Goal: Transaction & Acquisition: Purchase product/service

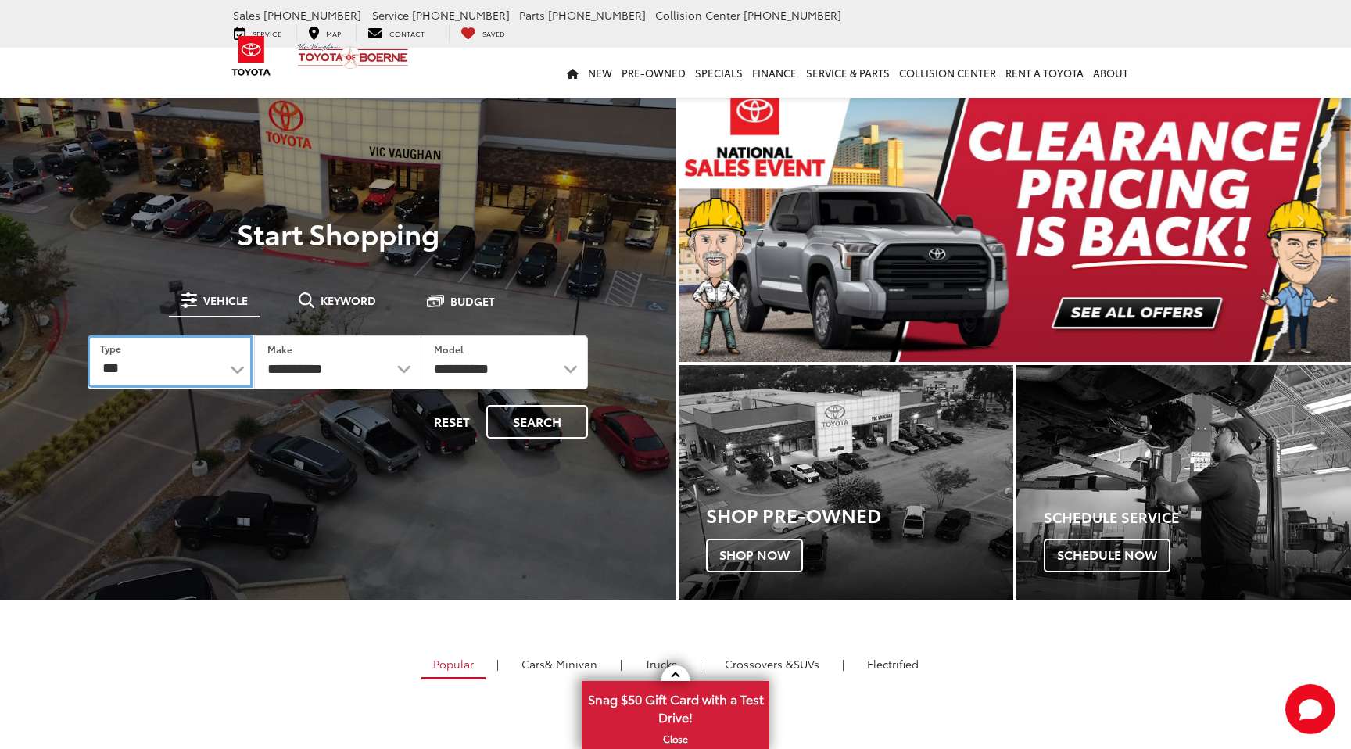
click at [204, 378] on select "*** *** **** *********" at bounding box center [170, 361] width 165 height 52
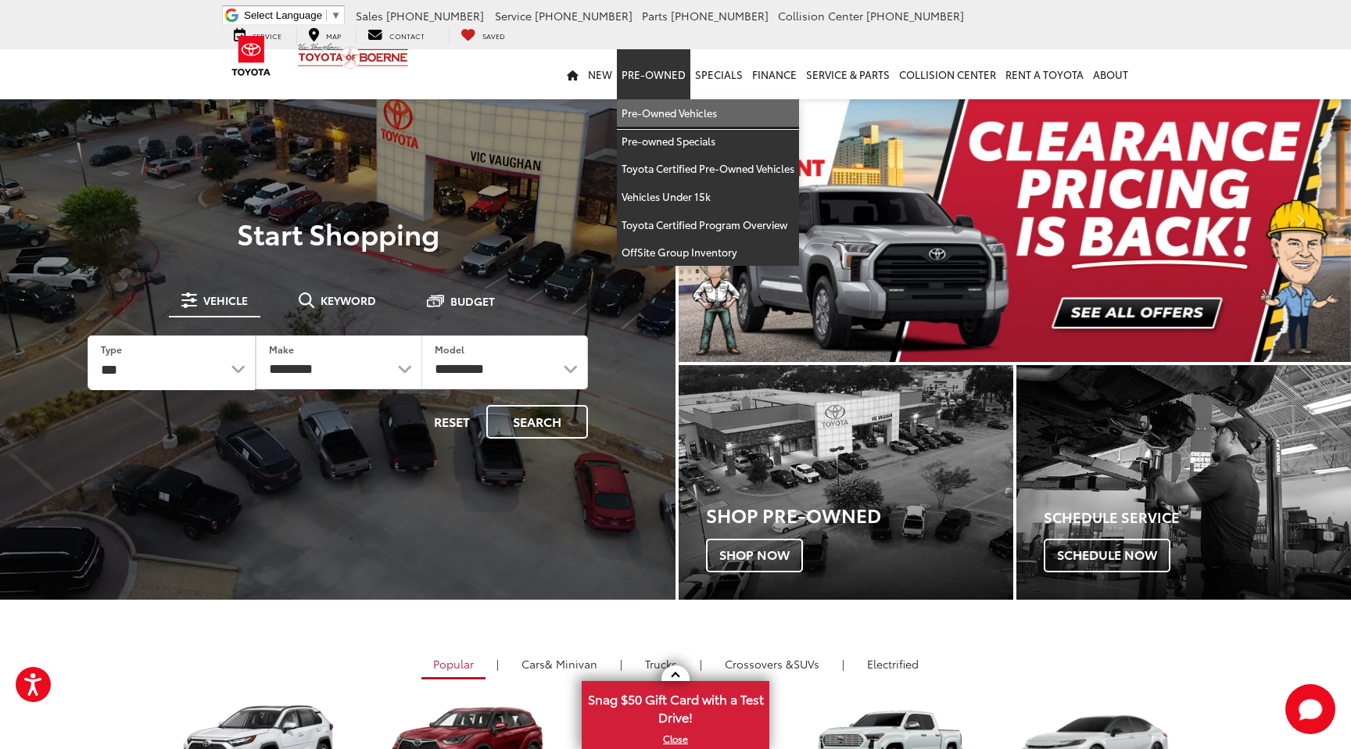
click at [665, 116] on link "Pre-Owned Vehicles" at bounding box center [708, 113] width 182 height 28
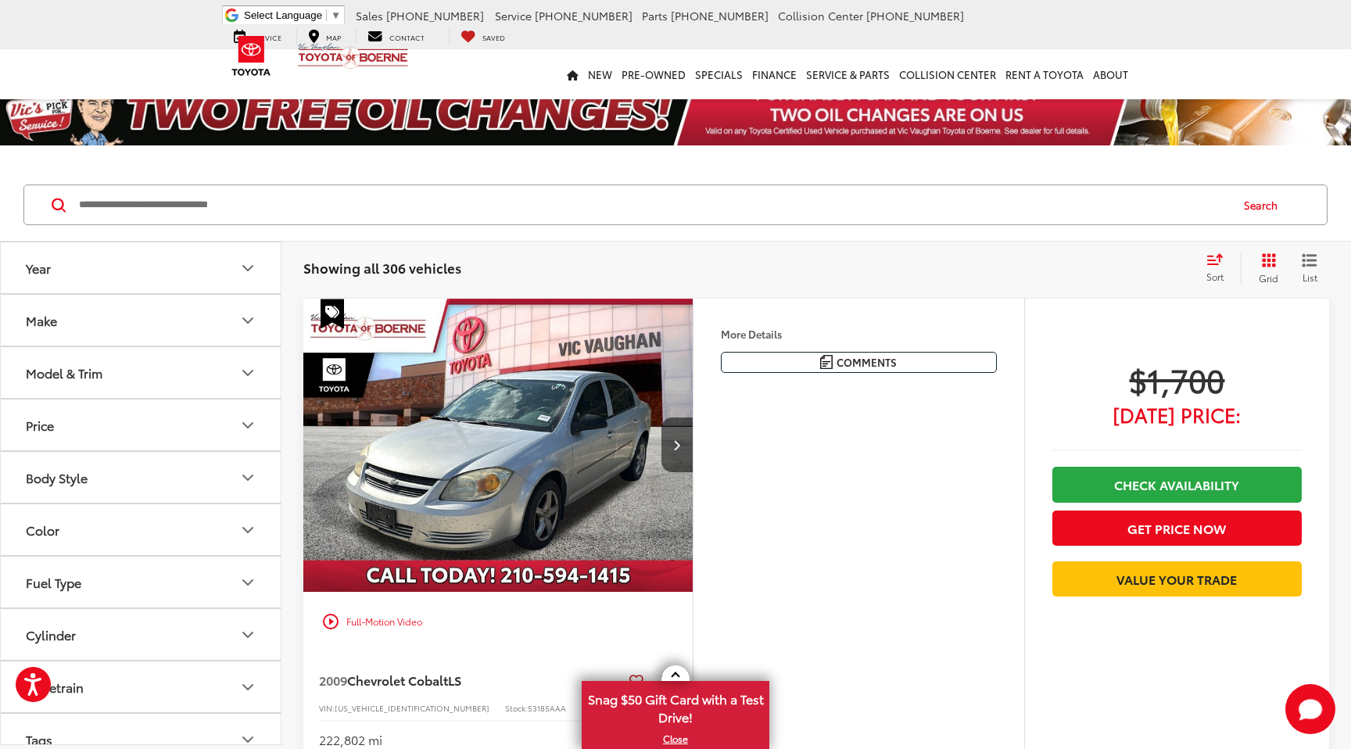
click at [177, 345] on button "Make" at bounding box center [141, 320] width 281 height 51
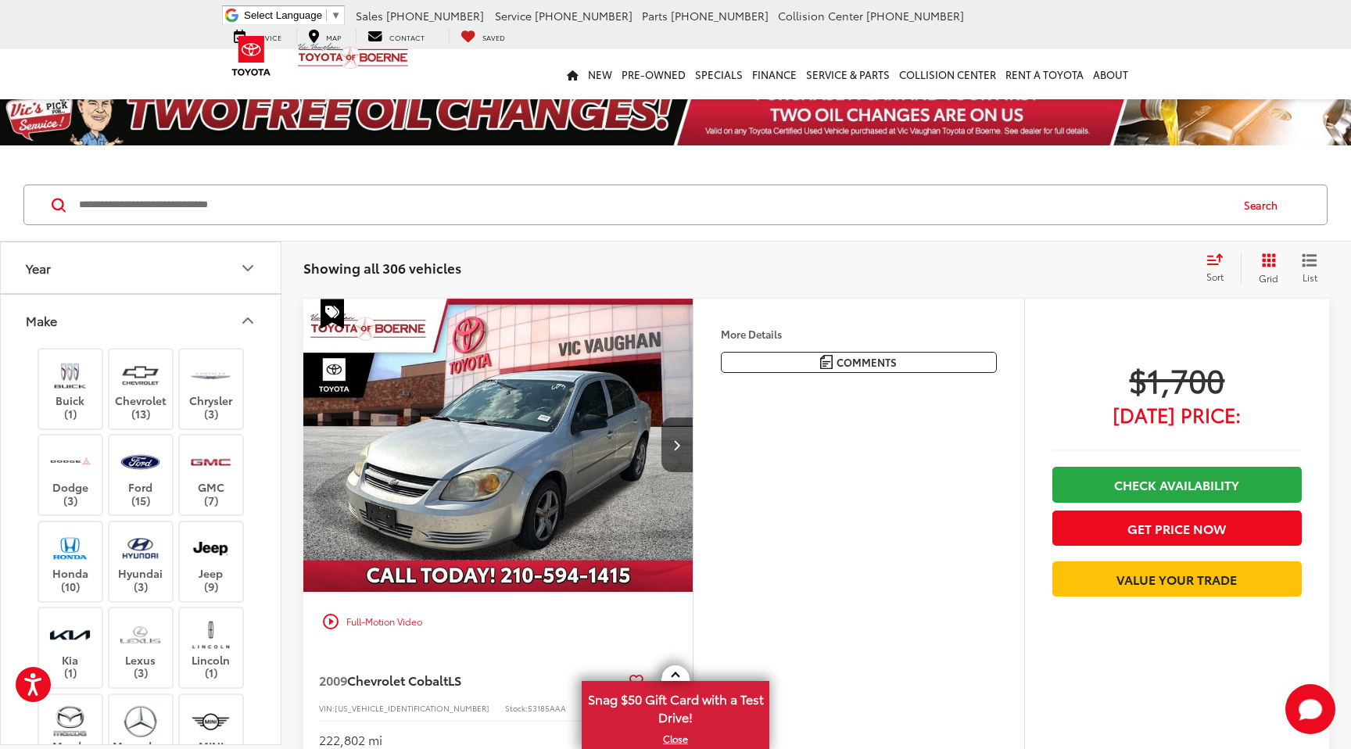
click at [179, 340] on button "Make" at bounding box center [141, 320] width 281 height 51
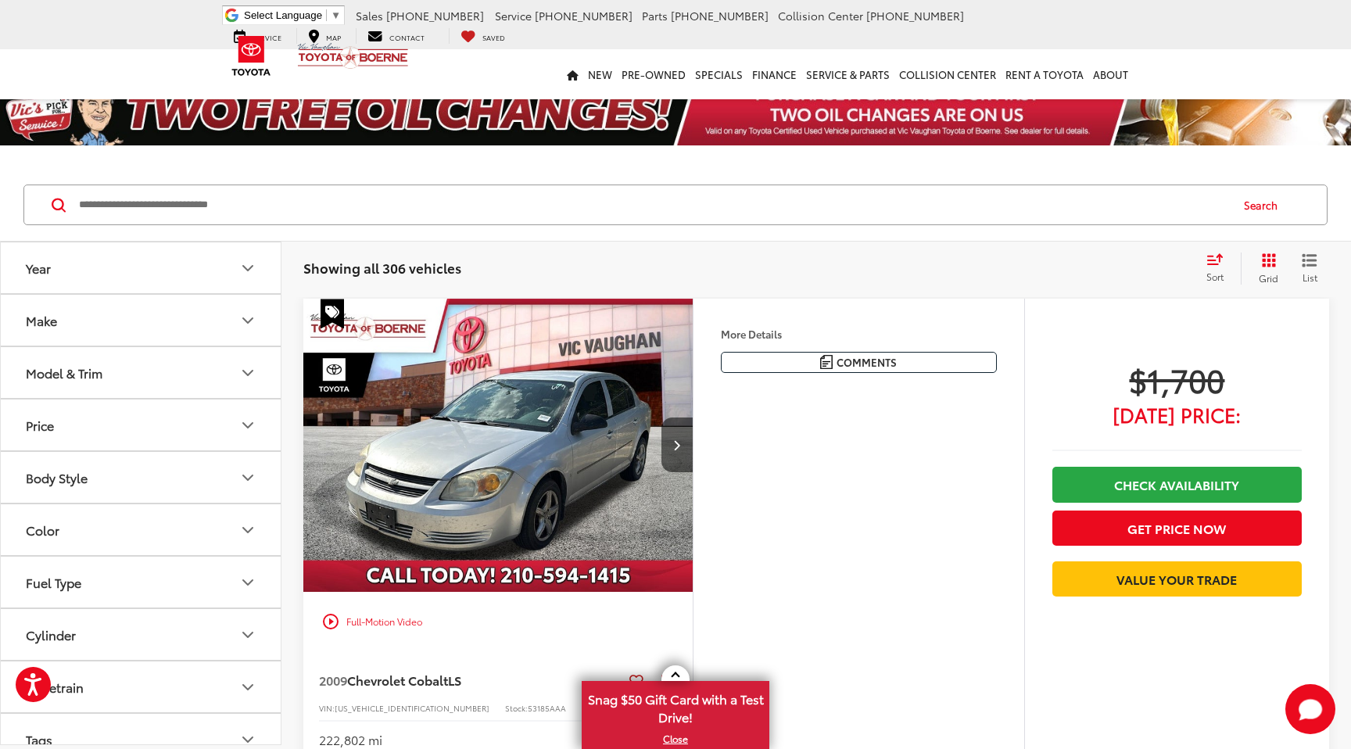
click at [170, 367] on button "Model & Trim" at bounding box center [141, 372] width 281 height 51
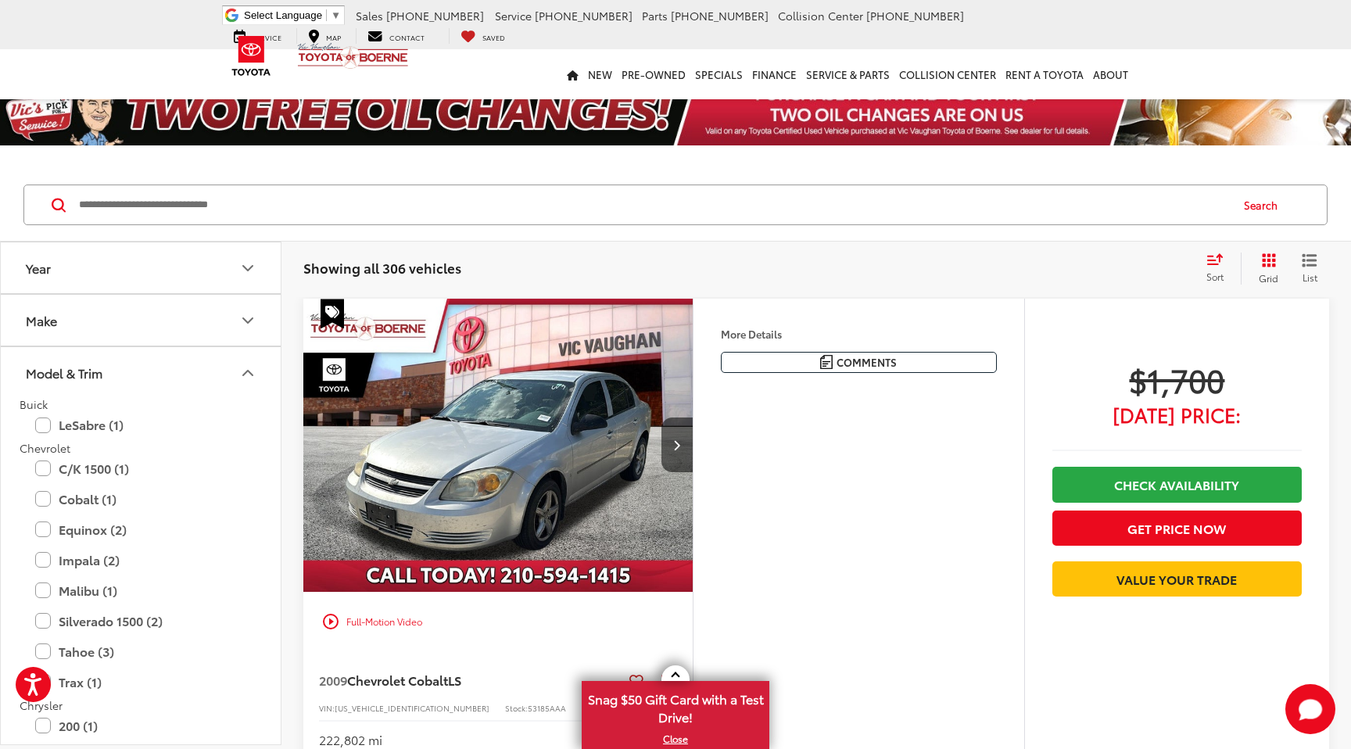
click at [175, 338] on button "Make" at bounding box center [141, 320] width 281 height 51
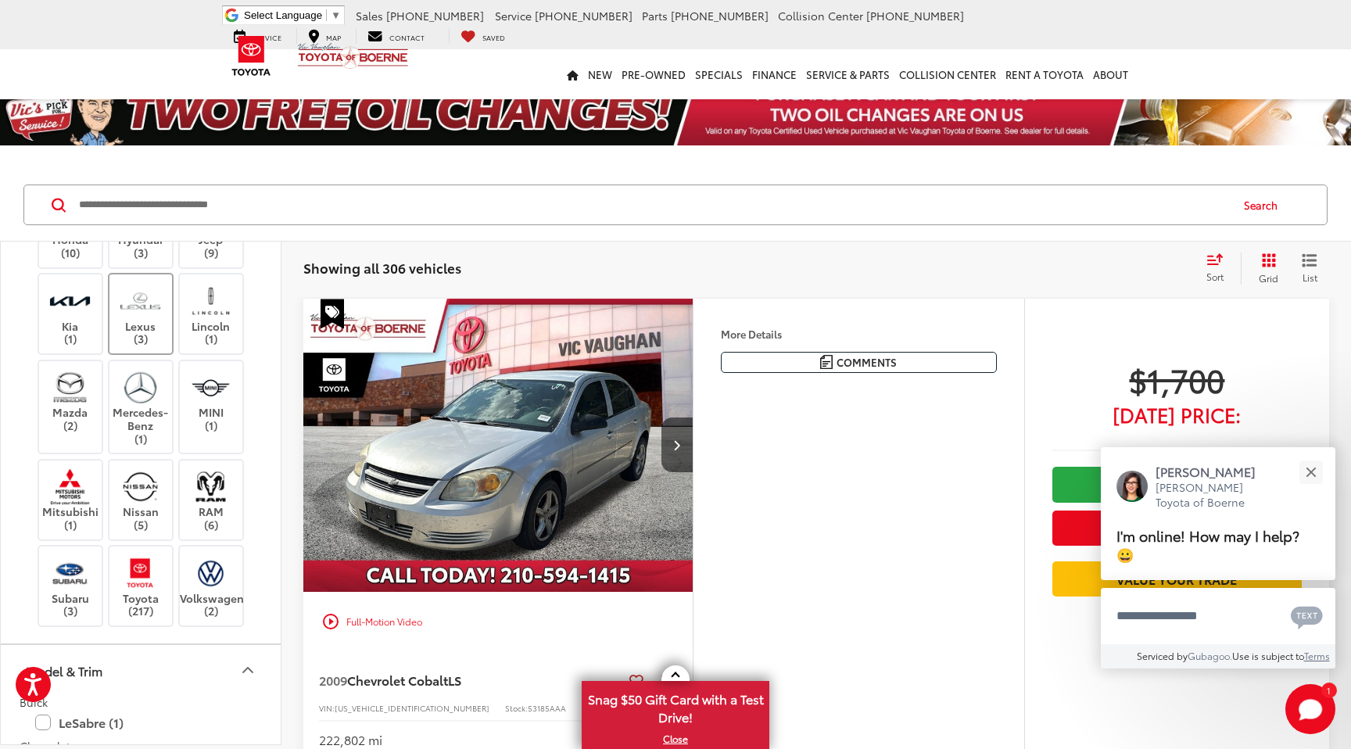
scroll to position [346, 0]
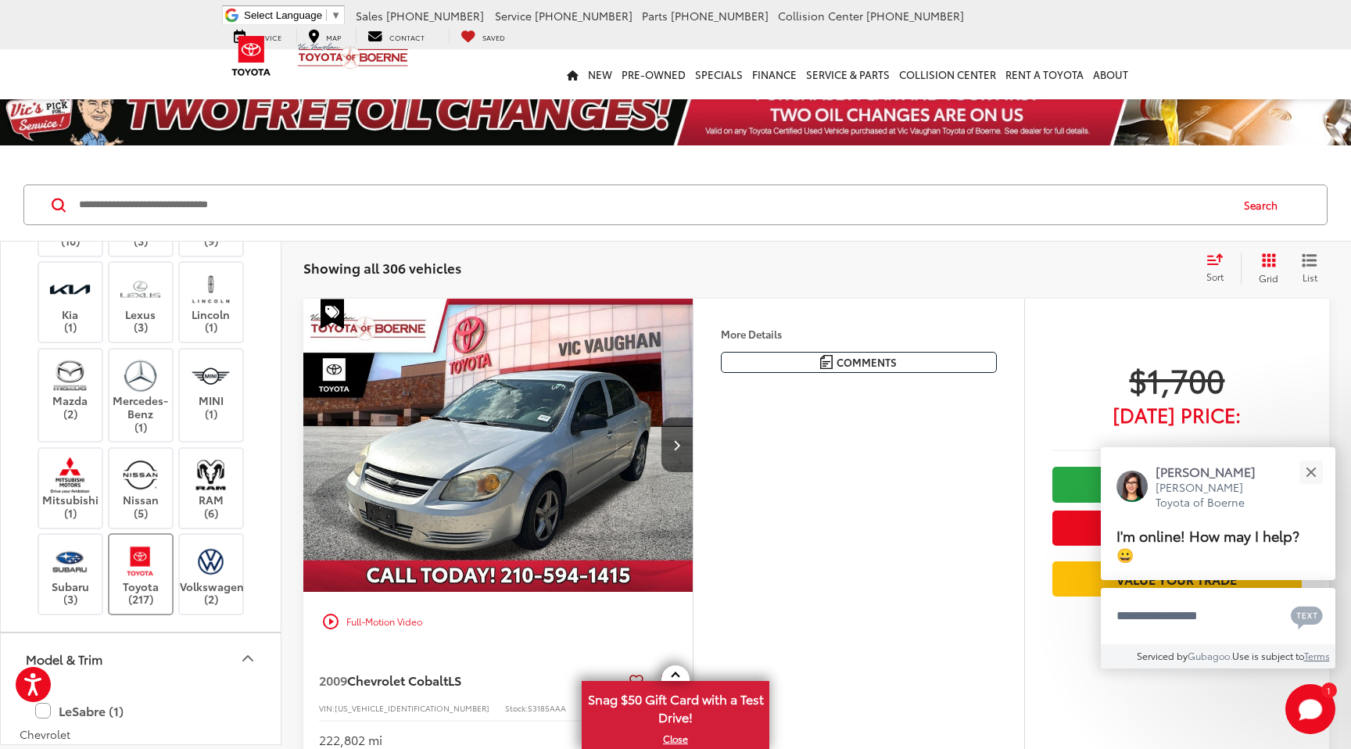
click at [134, 565] on img at bounding box center [140, 561] width 43 height 37
